Goal: Task Accomplishment & Management: Use online tool/utility

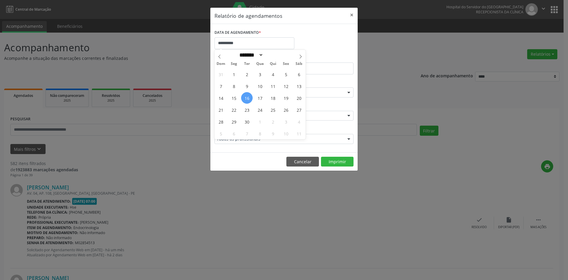
select select "*"
click at [247, 97] on span "16" at bounding box center [247, 98] width 12 height 12
type input "**********"
click at [247, 97] on span "16" at bounding box center [247, 98] width 12 height 12
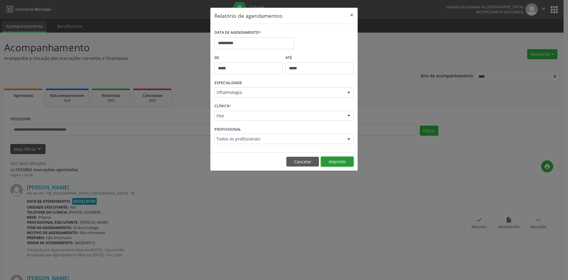
click at [336, 162] on button "Imprimir" at bounding box center [337, 162] width 33 height 10
click at [350, 93] on div at bounding box center [349, 93] width 9 height 10
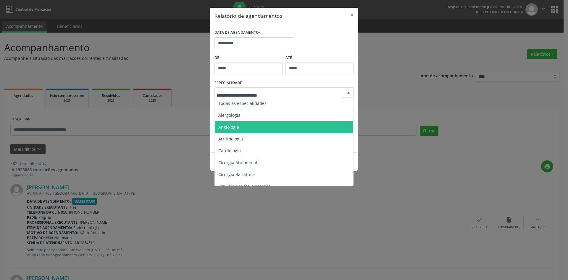
click at [235, 127] on span "Angiologia" at bounding box center [228, 127] width 21 height 6
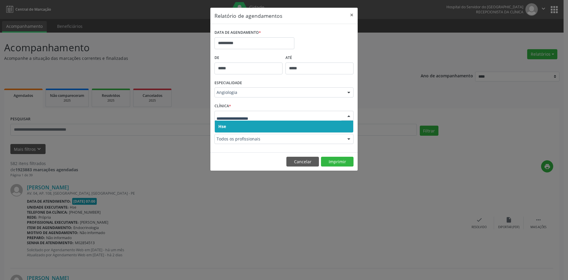
click at [223, 122] on span "Hse" at bounding box center [284, 126] width 139 height 12
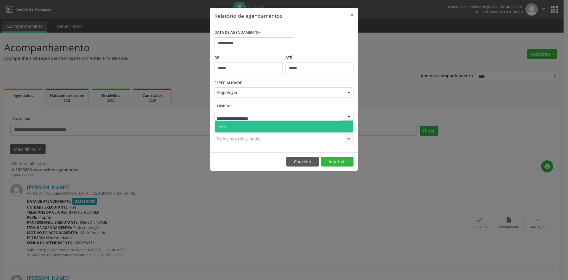
click at [224, 126] on span "Hse" at bounding box center [221, 126] width 7 height 6
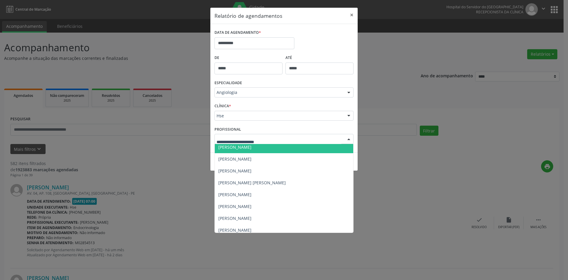
scroll to position [59, 0]
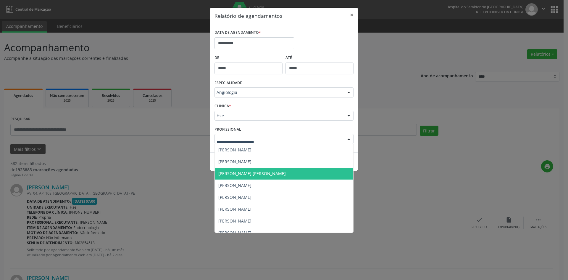
click at [236, 171] on span "[PERSON_NAME] [PERSON_NAME]" at bounding box center [251, 173] width 67 height 6
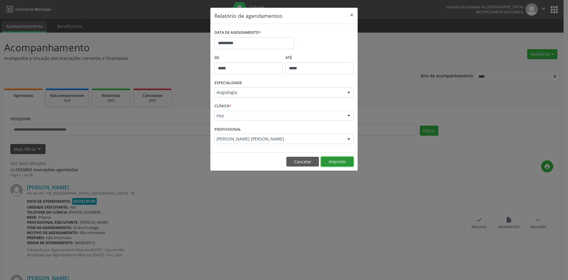
click at [337, 161] on button "Imprimir" at bounding box center [337, 162] width 33 height 10
click at [236, 44] on input "**********" at bounding box center [255, 43] width 80 height 12
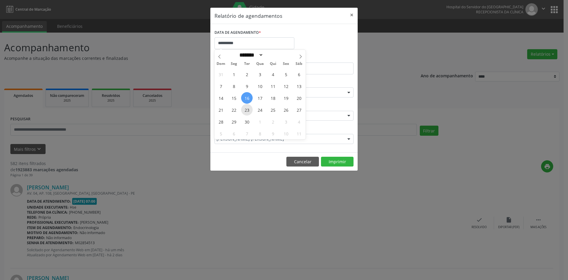
click at [246, 110] on span "23" at bounding box center [247, 110] width 12 height 12
type input "**********"
click at [246, 108] on span "23" at bounding box center [247, 110] width 12 height 12
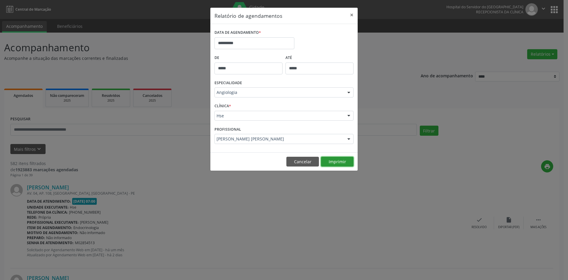
click at [339, 163] on button "Imprimir" at bounding box center [337, 162] width 33 height 10
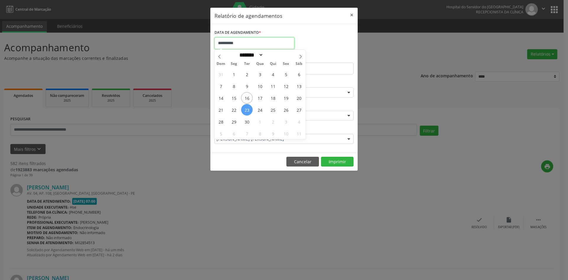
click at [249, 45] on input "**********" at bounding box center [255, 43] width 80 height 12
click at [247, 96] on span "16" at bounding box center [247, 98] width 12 height 12
type input "**********"
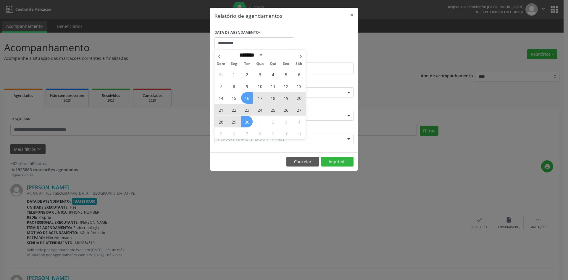
drag, startPoint x: 247, startPoint y: 96, endPoint x: 246, endPoint y: 121, distance: 25.2
click at [246, 121] on div "31 1 2 3 4 5 6 7 8 9 10 11 12 13 14 15 16 17 18 19 20 21 22 23 24 25 26 27 28 2…" at bounding box center [260, 103] width 91 height 71
click at [246, 121] on span "30" at bounding box center [247, 122] width 12 height 12
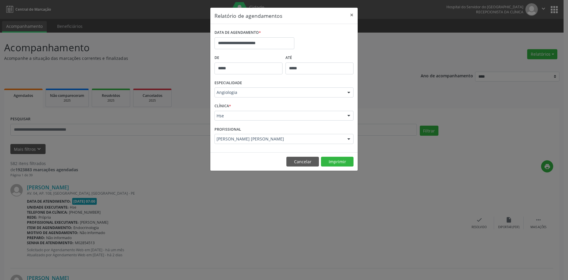
click at [348, 91] on div at bounding box center [349, 93] width 9 height 10
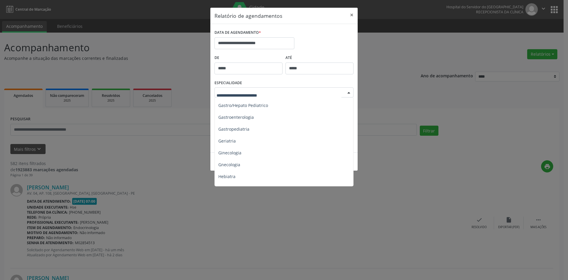
scroll to position [385, 0]
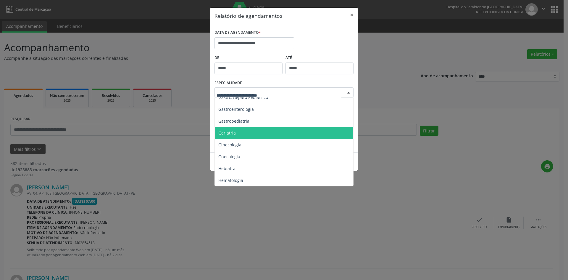
click at [222, 133] on span "Geriatria" at bounding box center [226, 133] width 17 height 6
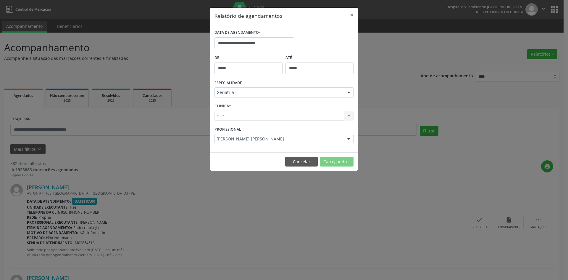
click at [220, 117] on div "Hse Hse Nenhum resultado encontrado para: " " Não há nenhuma opção para ser exi…" at bounding box center [284, 116] width 139 height 10
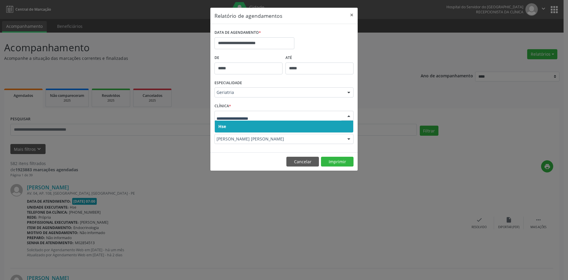
click at [222, 125] on span "Hse" at bounding box center [222, 126] width 8 height 6
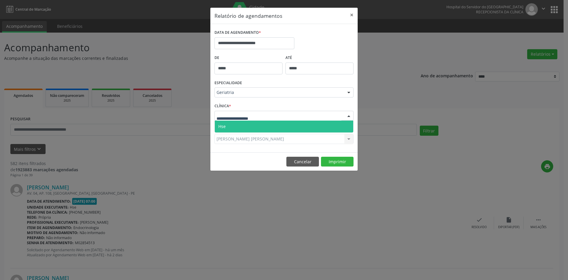
click at [223, 120] on div at bounding box center [284, 116] width 139 height 10
click at [225, 126] on span "Hse" at bounding box center [221, 126] width 7 height 6
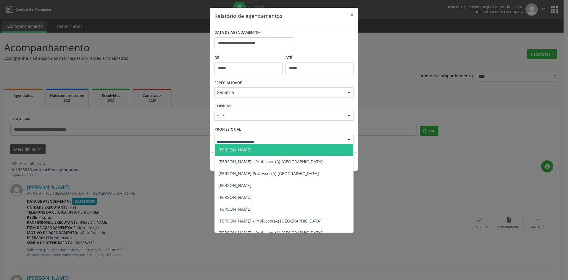
click at [248, 149] on span "[PERSON_NAME]" at bounding box center [234, 150] width 33 height 6
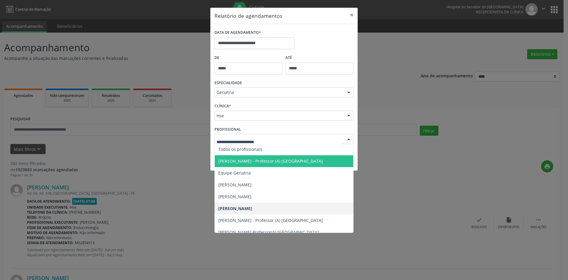
scroll to position [0, 0]
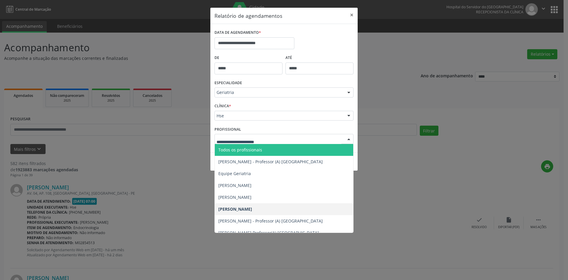
click at [254, 147] on span "Todos os profissionais" at bounding box center [240, 150] width 44 height 6
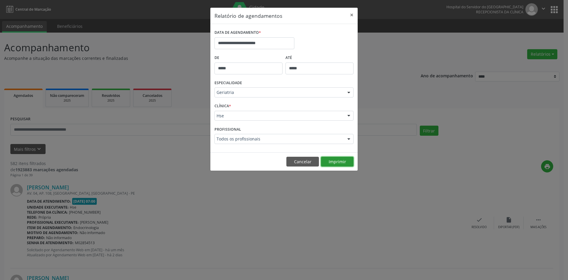
click at [336, 161] on button "Imprimir" at bounding box center [337, 162] width 33 height 10
click at [349, 93] on div at bounding box center [349, 93] width 9 height 10
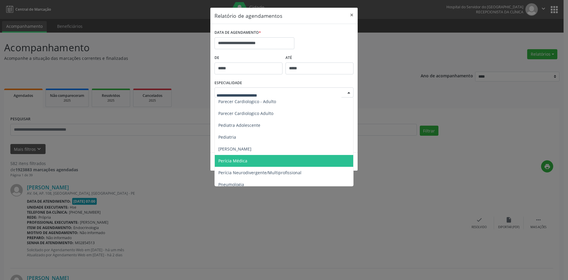
scroll to position [888, 0]
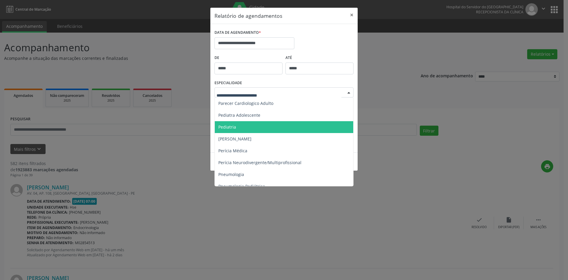
click at [228, 126] on span "Pediatria" at bounding box center [227, 127] width 18 height 6
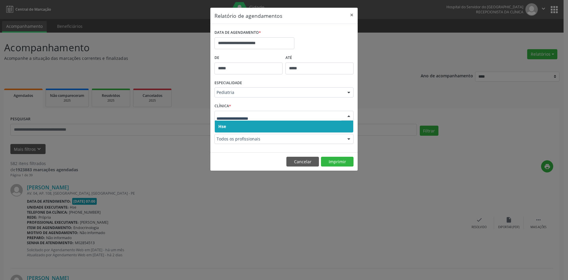
click at [220, 125] on span "Hse" at bounding box center [222, 126] width 8 height 6
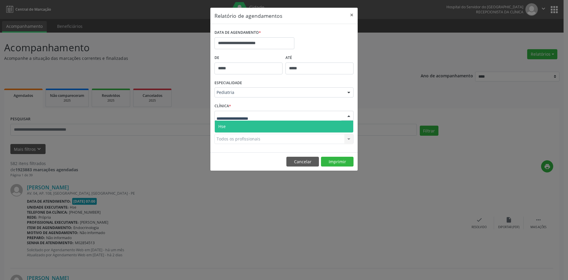
click at [224, 125] on span "Hse" at bounding box center [221, 126] width 7 height 6
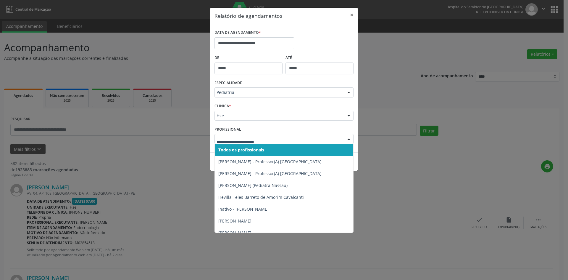
click at [235, 150] on span "Todos os profissionais" at bounding box center [241, 150] width 46 height 6
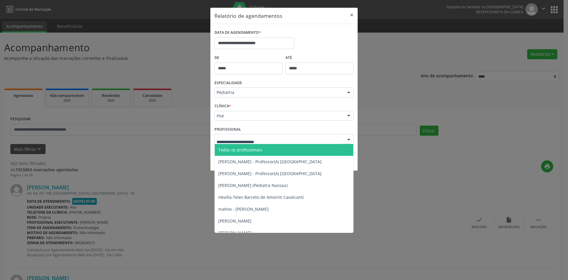
click at [234, 148] on span "Todos os profissionais" at bounding box center [240, 150] width 44 height 6
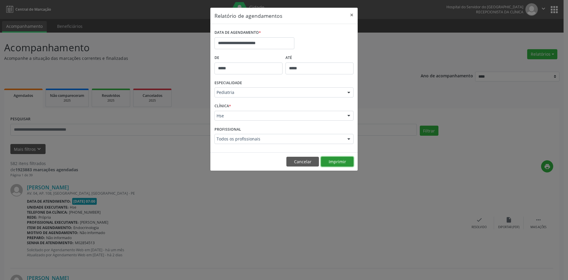
click at [338, 160] on button "Imprimir" at bounding box center [337, 162] width 33 height 10
click at [347, 93] on div at bounding box center [349, 93] width 9 height 10
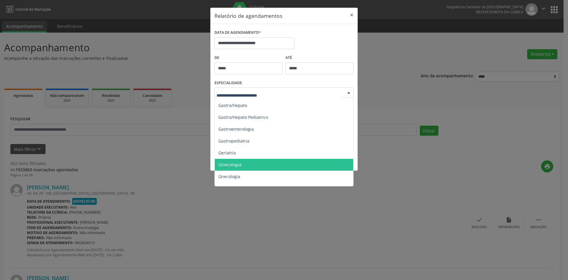
scroll to position [355, 0]
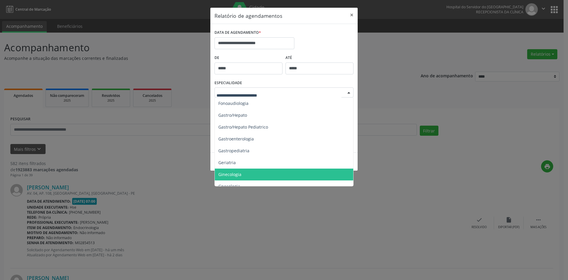
click at [251, 174] on span "Ginecologia" at bounding box center [284, 174] width 139 height 12
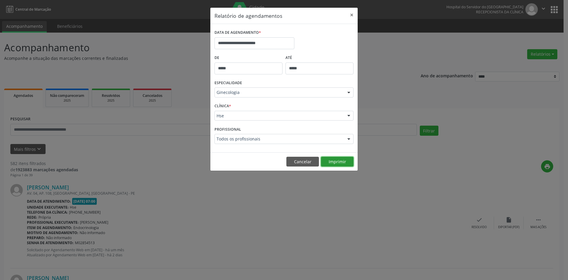
click at [332, 160] on button "Imprimir" at bounding box center [337, 162] width 33 height 10
click at [350, 93] on div at bounding box center [349, 93] width 9 height 10
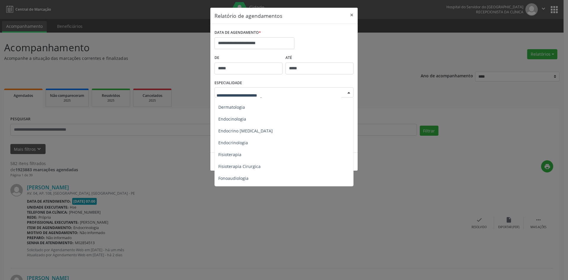
scroll to position [266, 0]
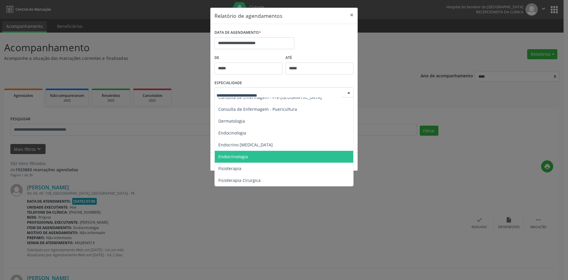
click at [241, 157] on span "Endocrinologia" at bounding box center [233, 157] width 30 height 6
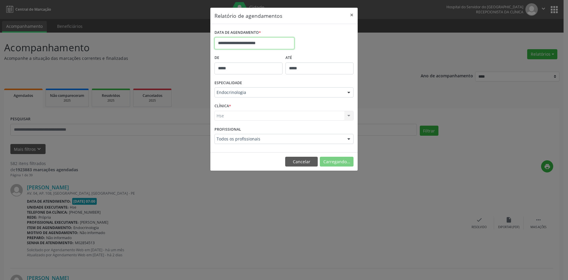
click at [253, 46] on input "**********" at bounding box center [255, 43] width 80 height 12
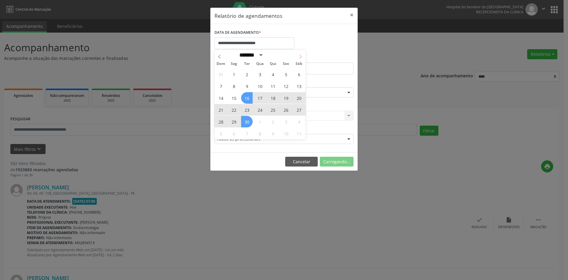
click at [298, 55] on span at bounding box center [301, 55] width 10 height 10
select select "*"
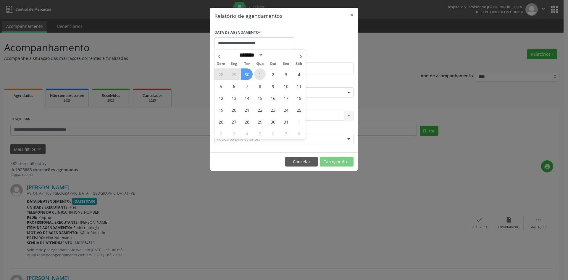
click at [260, 76] on span "1" at bounding box center [260, 74] width 12 height 12
type input "**********"
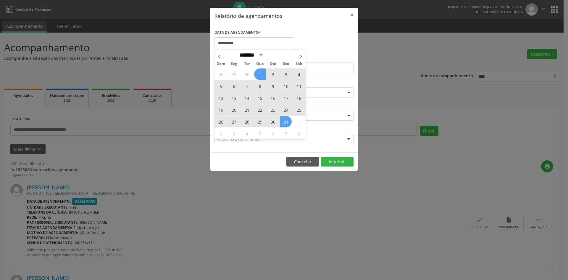
drag, startPoint x: 260, startPoint y: 76, endPoint x: 288, endPoint y: 123, distance: 54.8
click at [288, 123] on div "28 29 30 1 2 3 4 5 6 7 8 9 10 11 12 13 14 15 16 17 18 19 20 21 22 23 24 25 26 2…" at bounding box center [260, 103] width 91 height 71
click at [288, 123] on span "31" at bounding box center [286, 122] width 12 height 12
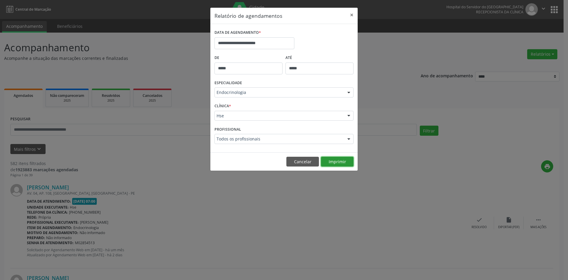
click at [338, 162] on button "Imprimir" at bounding box center [337, 162] width 33 height 10
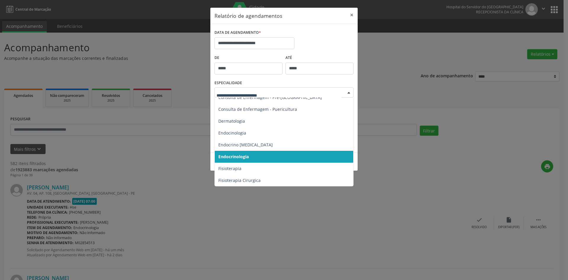
click at [350, 93] on div at bounding box center [349, 93] width 9 height 10
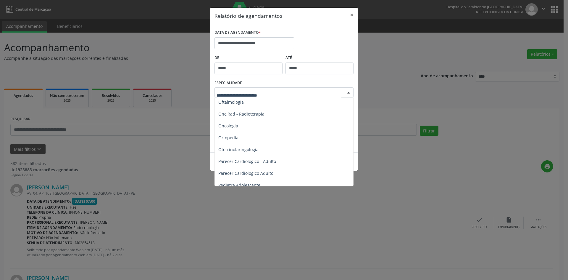
scroll to position [829, 0]
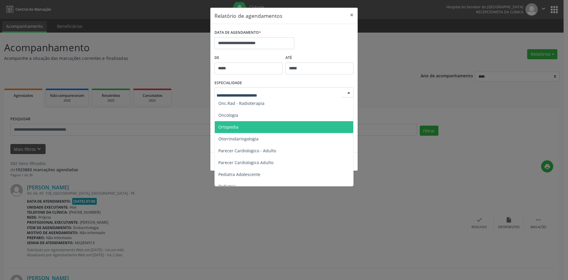
click at [227, 126] on span "Ortopedia" at bounding box center [228, 127] width 20 height 6
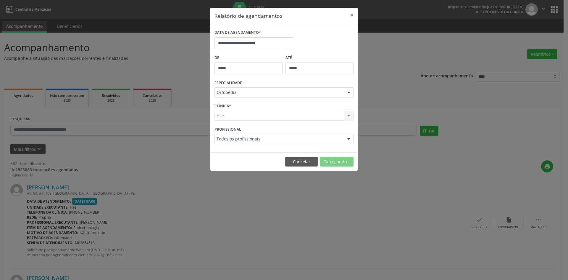
click at [220, 115] on div "Hse Hse Nenhum resultado encontrado para: " " Não há nenhuma opção para ser exi…" at bounding box center [284, 116] width 139 height 10
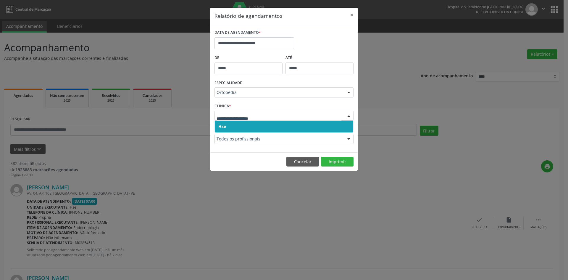
drag, startPoint x: 223, startPoint y: 128, endPoint x: 223, endPoint y: 121, distance: 7.1
click at [223, 124] on span "Hse" at bounding box center [222, 126] width 8 height 6
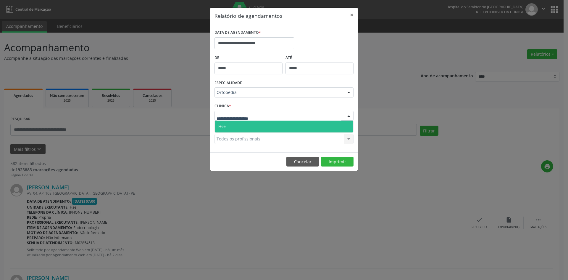
click at [224, 125] on span "Hse" at bounding box center [221, 126] width 7 height 6
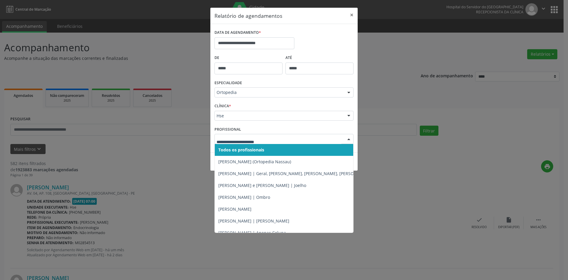
click at [236, 150] on span "Todos os profissionais" at bounding box center [241, 150] width 46 height 6
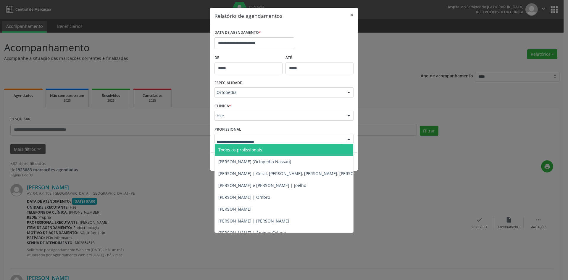
click at [235, 151] on span "Todos os profissionais" at bounding box center [240, 150] width 44 height 6
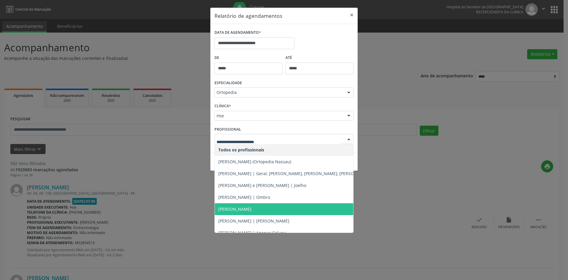
scroll to position [30, 0]
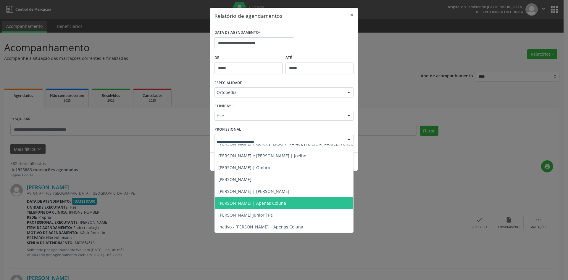
click at [243, 205] on span "[PERSON_NAME] | Apenas Coluna" at bounding box center [252, 203] width 68 height 6
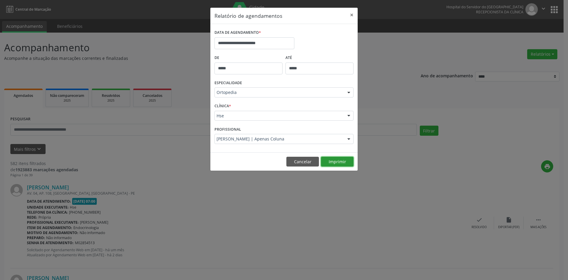
click at [340, 158] on button "Imprimir" at bounding box center [337, 162] width 33 height 10
